Goal: Navigation & Orientation: Understand site structure

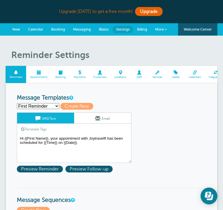
click at [142, 28] on span "Billing" at bounding box center [142, 29] width 10 height 4
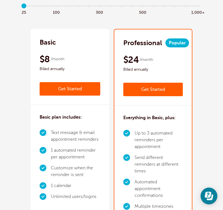
scroll to position [98, 0]
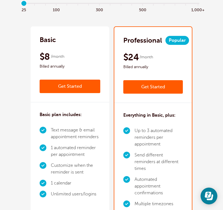
click at [54, 38] on h2 "Basic" at bounding box center [48, 39] width 16 height 9
click at [63, 42] on div "Basic" at bounding box center [70, 39] width 61 height 9
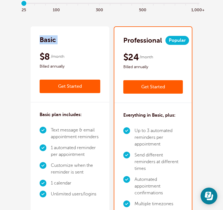
click at [63, 42] on div "Basic" at bounding box center [70, 39] width 61 height 9
click at [60, 105] on div "Basic plan includes: Text message & email appointment reminders 1 automated rem…" at bounding box center [70, 156] width 78 height 108
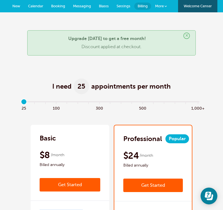
scroll to position [0, 0]
click at [83, 6] on span "Messaging" at bounding box center [82, 6] width 18 height 4
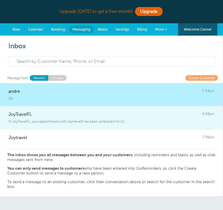
click at [36, 118] on div "Hi JoyTravelFL, your appointment with Joytravelfl has been scheduled for 12" at bounding box center [110, 120] width 205 height 6
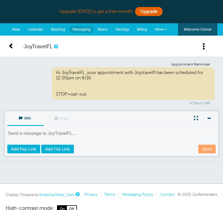
click at [58, 28] on span "Booking" at bounding box center [58, 29] width 14 height 4
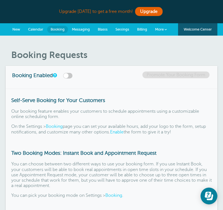
click at [39, 30] on span "Calendar" at bounding box center [35, 29] width 15 height 4
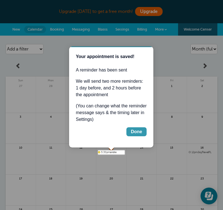
click at [136, 132] on div "Done" at bounding box center [136, 131] width 11 height 7
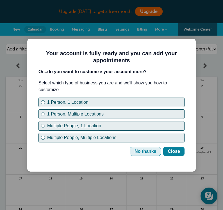
click at [149, 151] on div "No thanks" at bounding box center [145, 151] width 22 height 7
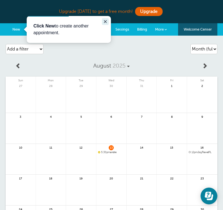
click at [106, 22] on icon "Close guide" at bounding box center [105, 21] width 3 height 3
